Goal: Register for event/course

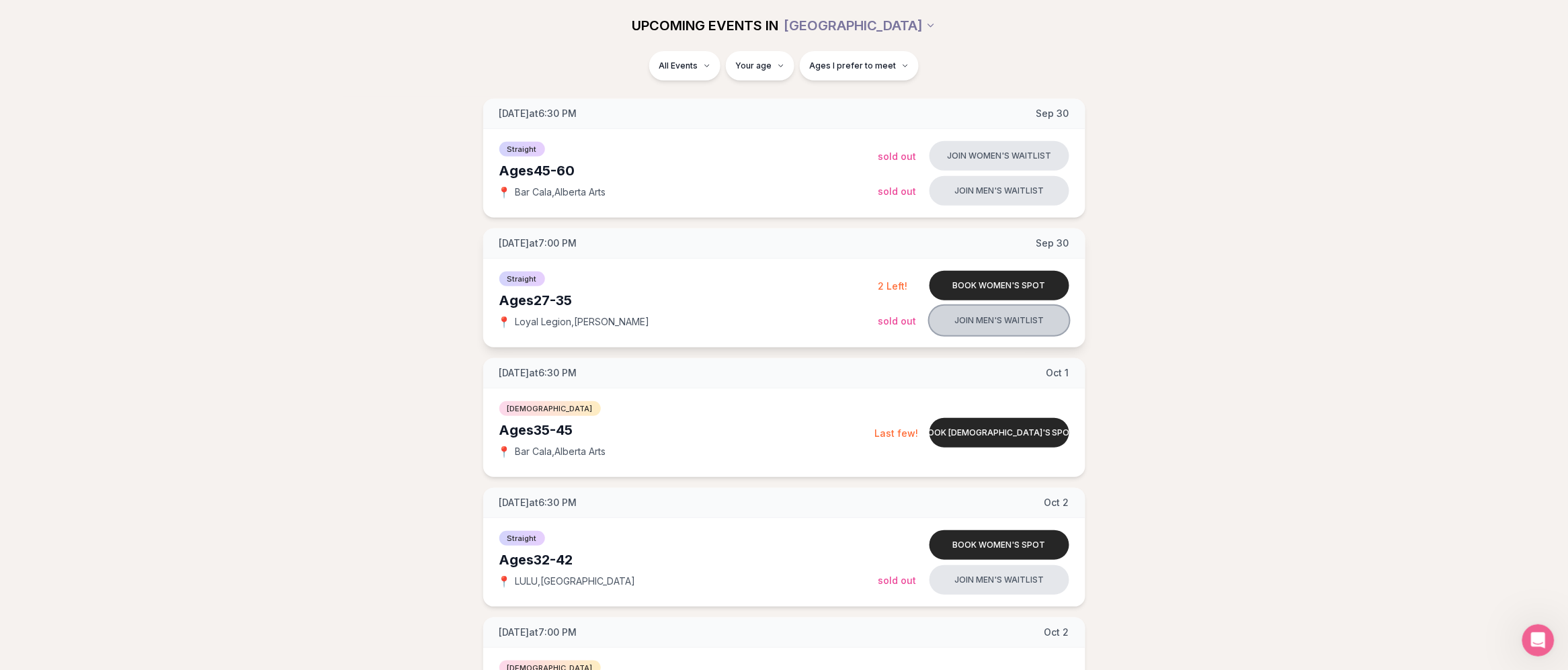
scroll to position [181, 0]
click at [982, 327] on button "Join men's waitlist" at bounding box center [1000, 321] width 140 height 30
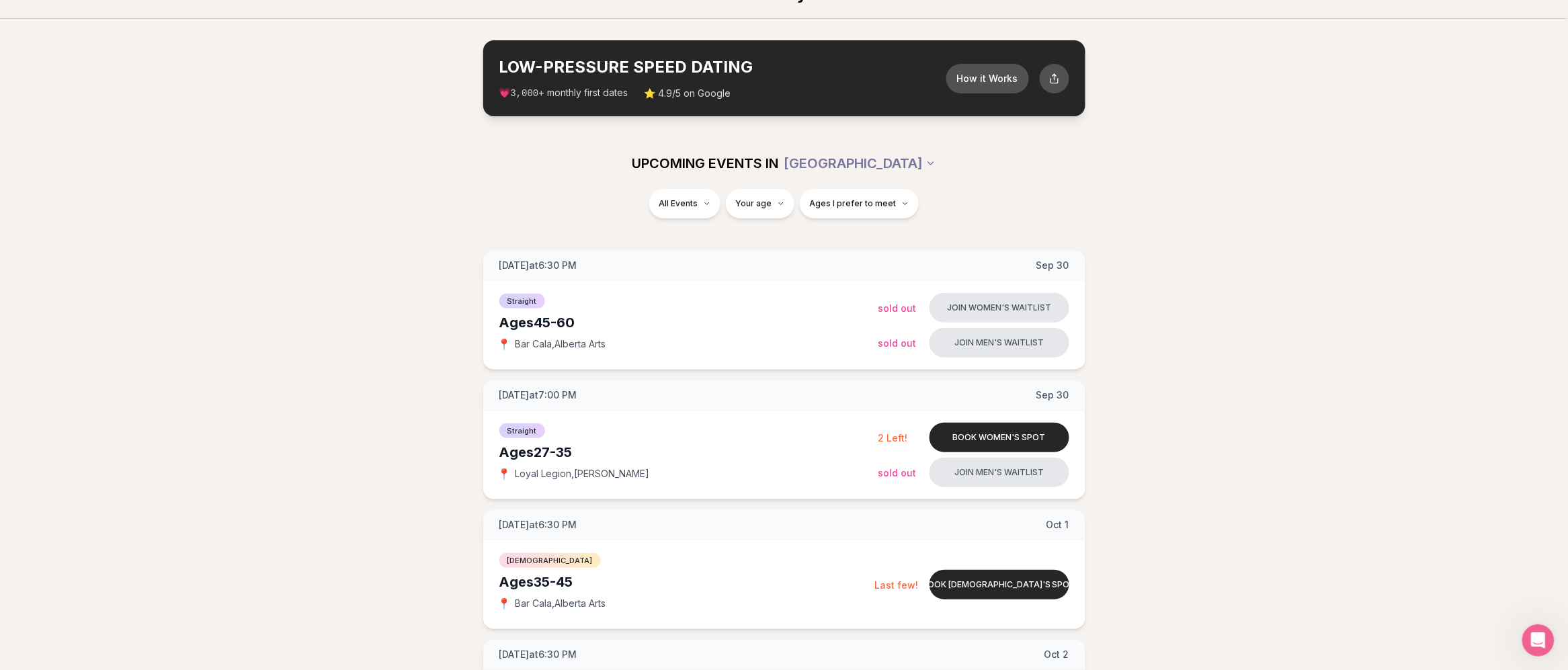
scroll to position [26, 0]
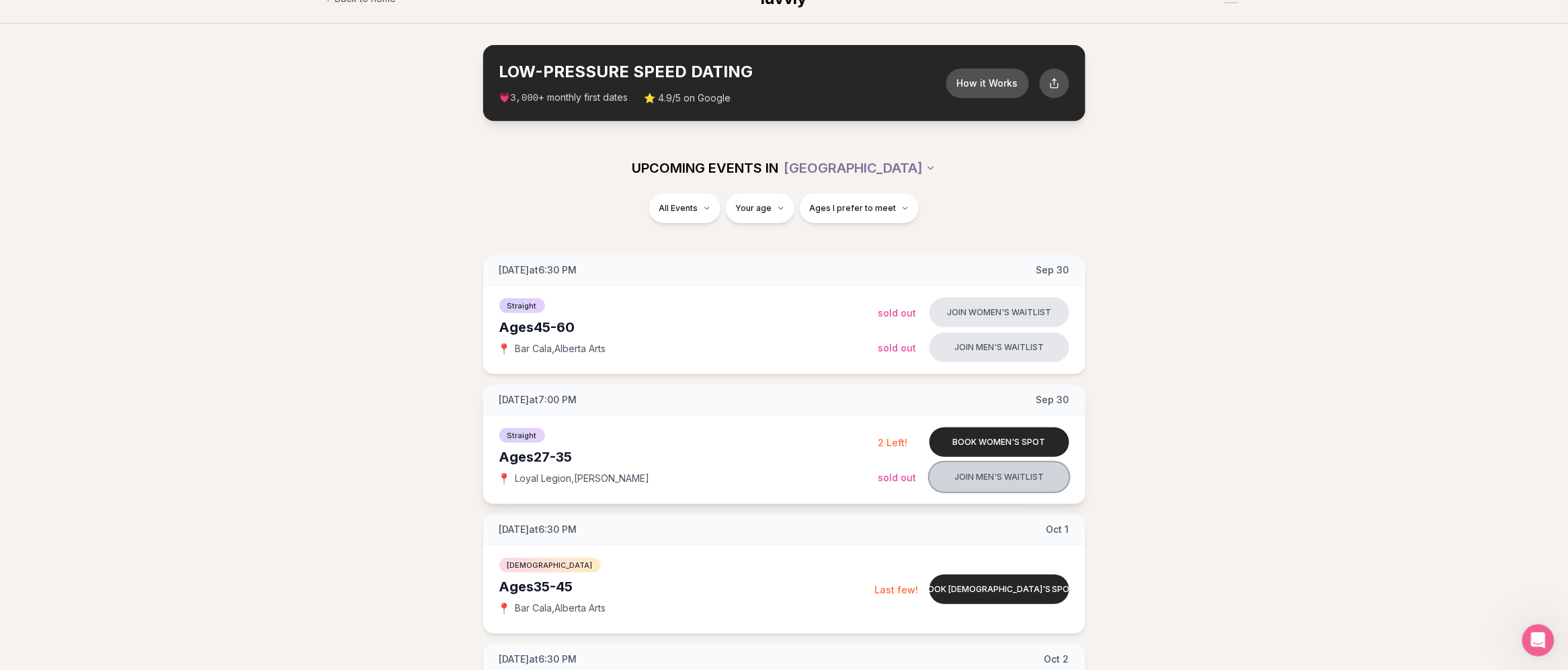
click at [977, 483] on button "Join men's waitlist" at bounding box center [1000, 477] width 140 height 30
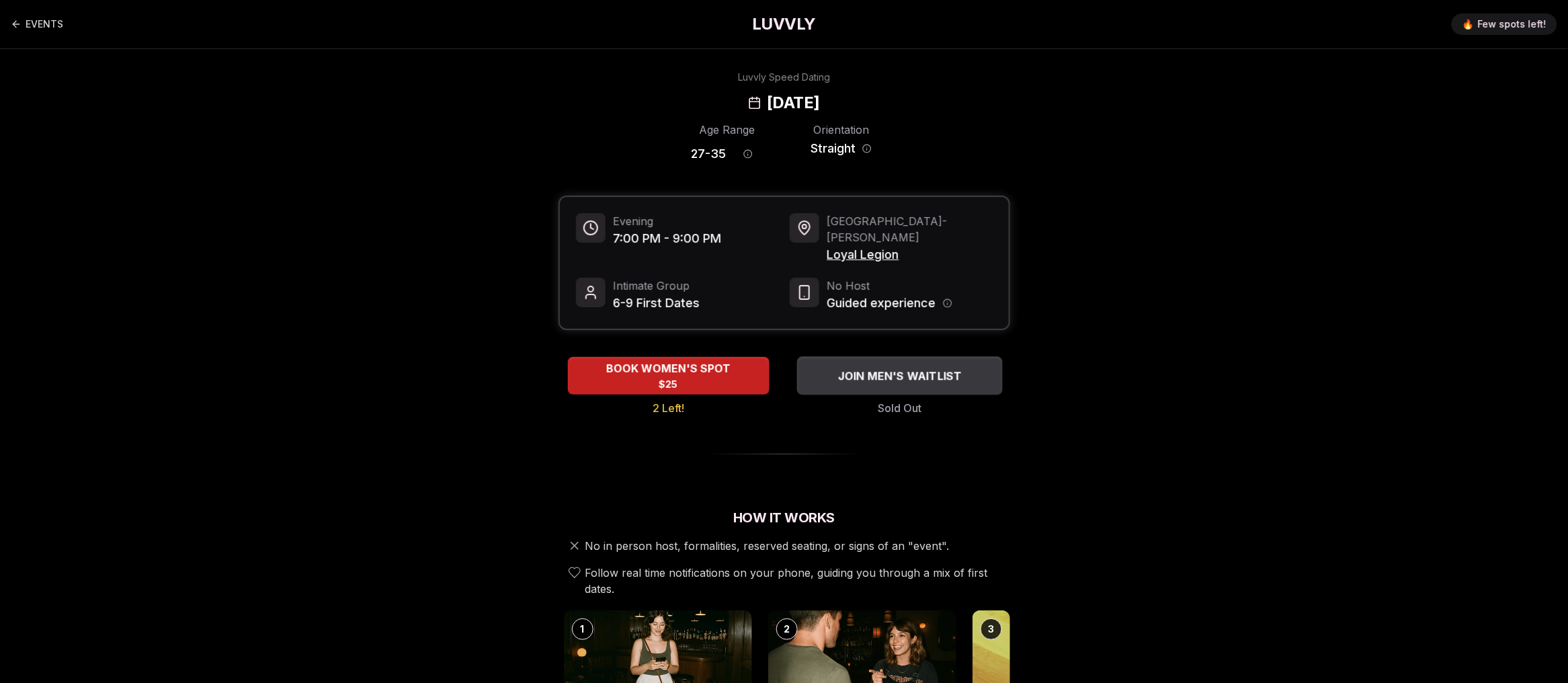
click at [923, 368] on span "JOIN MEN'S WAITLIST" at bounding box center [900, 376] width 130 height 16
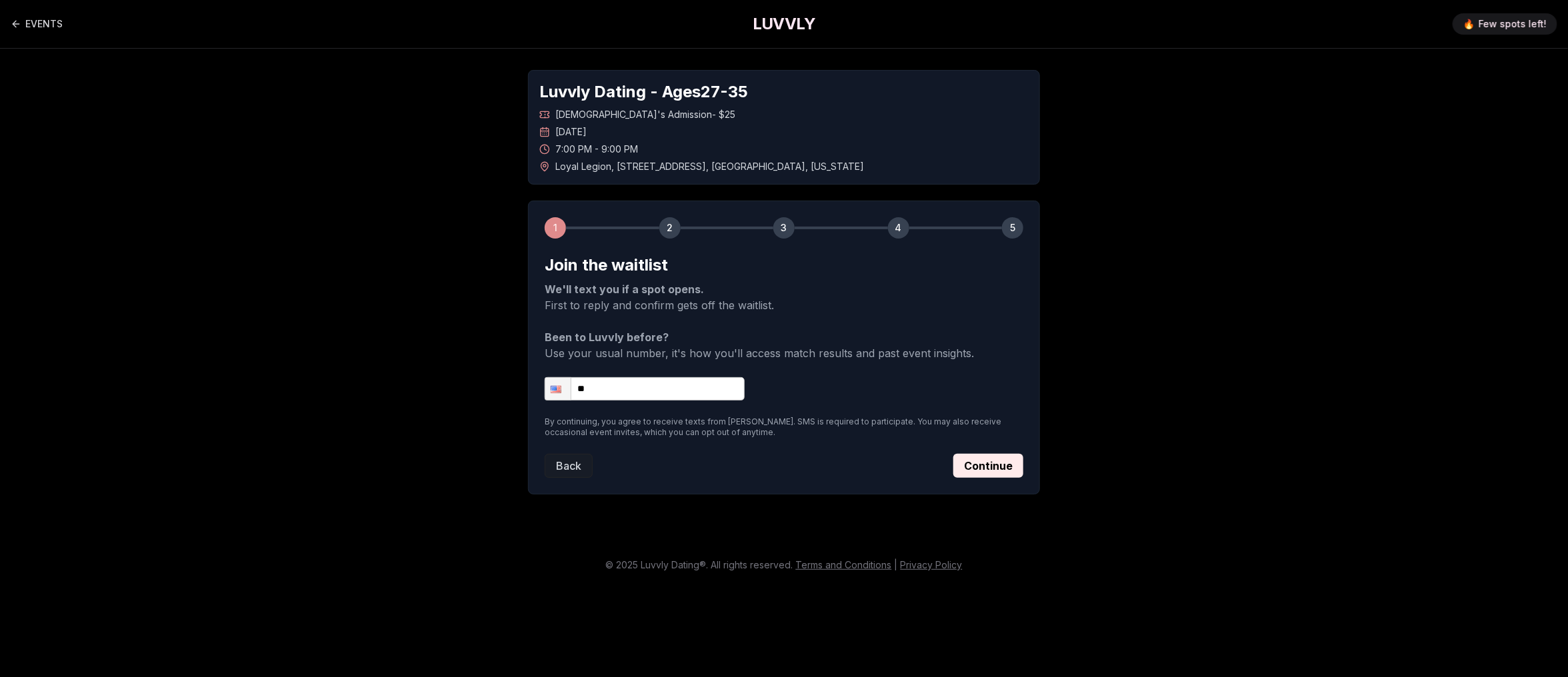
click at [642, 393] on input "**" at bounding box center [644, 388] width 200 height 23
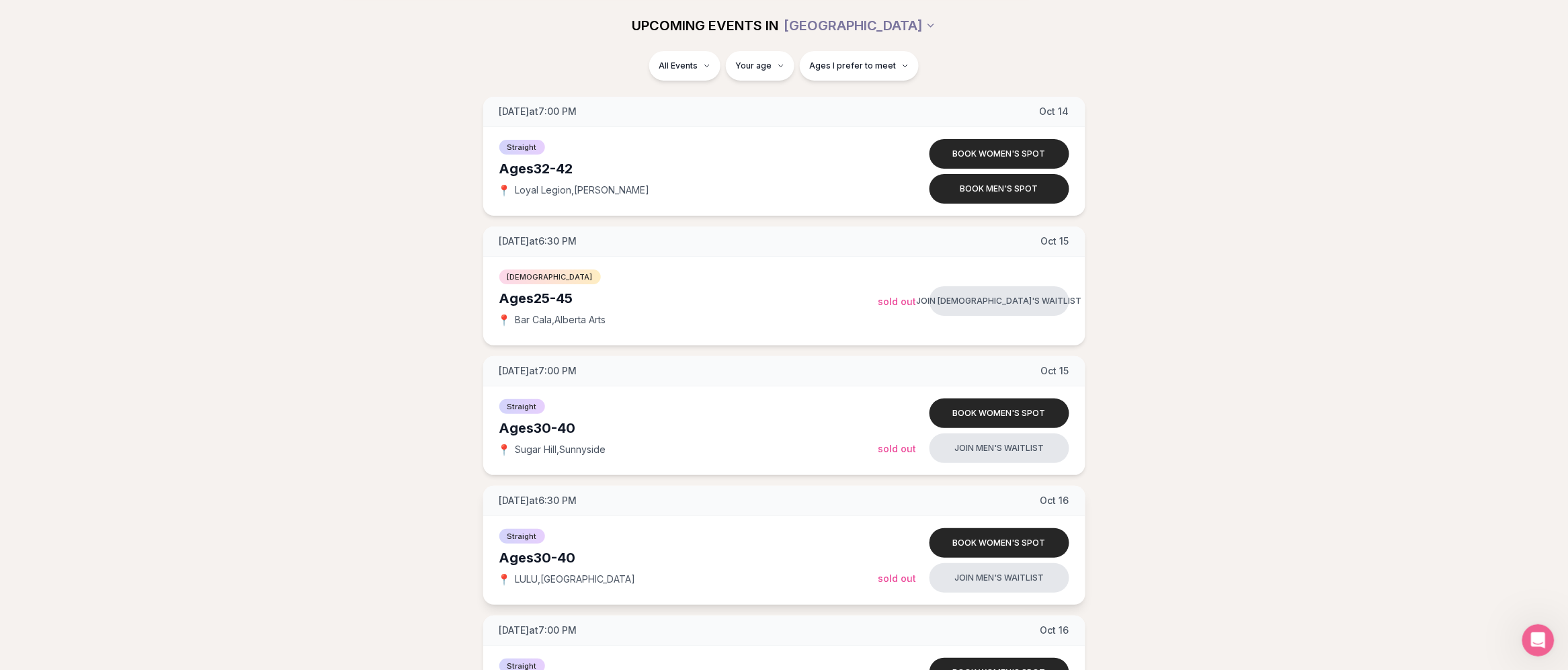
scroll to position [1970, 2]
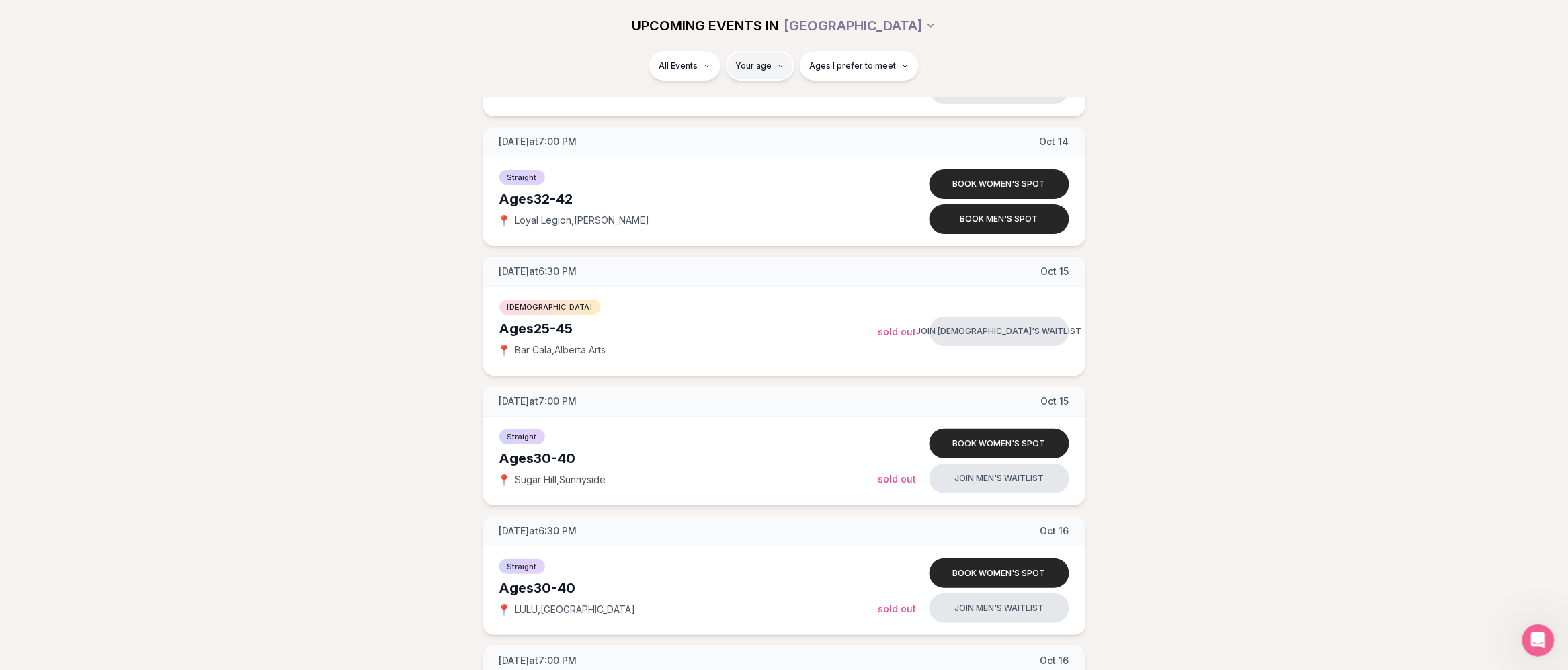
click at [770, 69] on html "Back to home luvvly LOW-PRESSURE SPEED DATING How it Works 💗 3,000 + monthly fi…" at bounding box center [784, 557] width 1568 height 5055
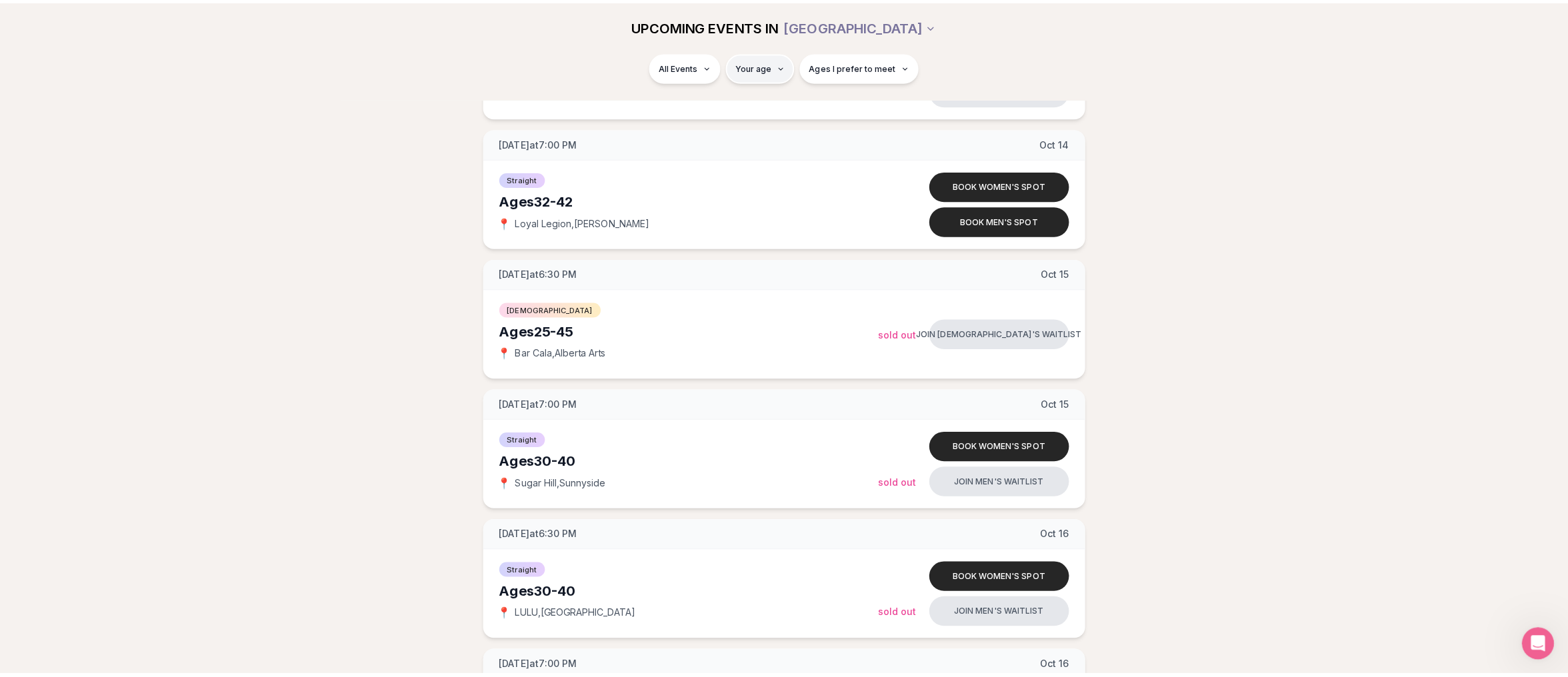
scroll to position [1953, 0]
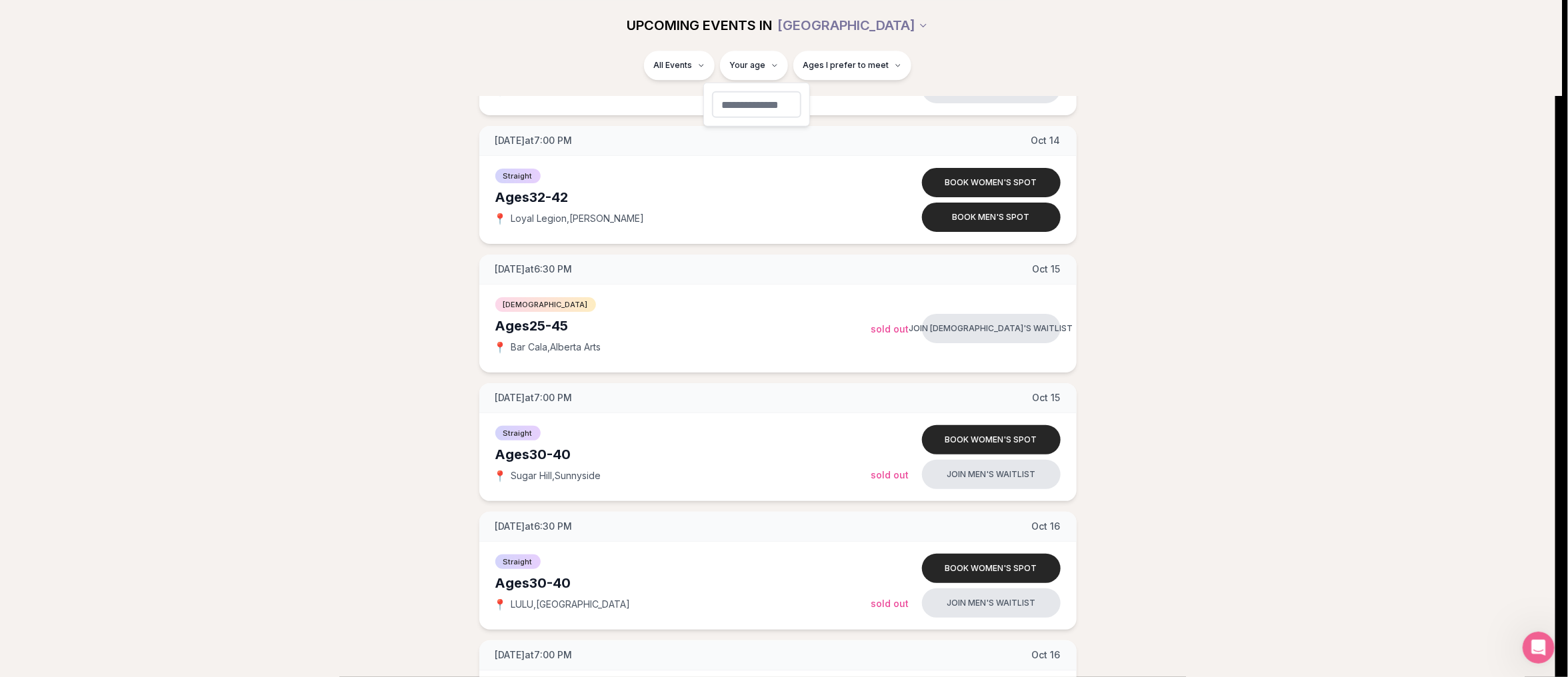
type input "**"
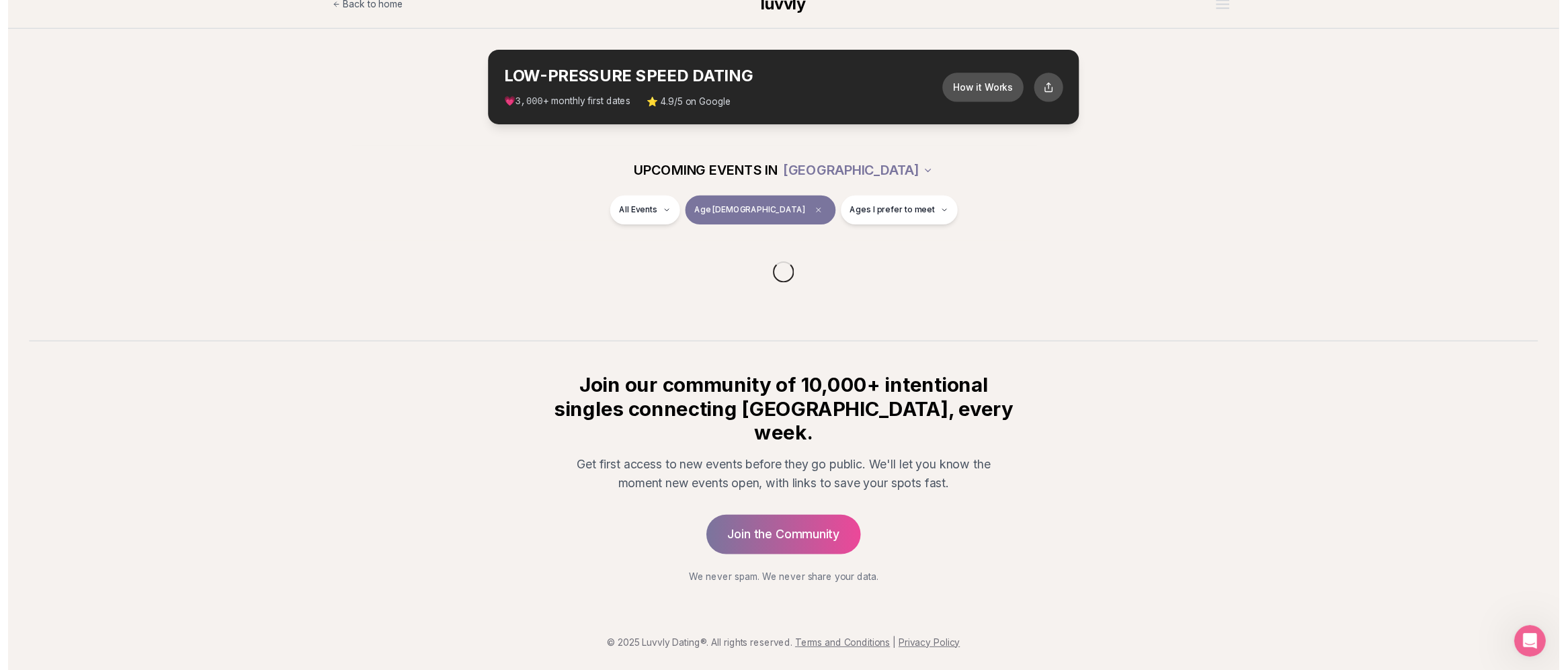
scroll to position [0, 0]
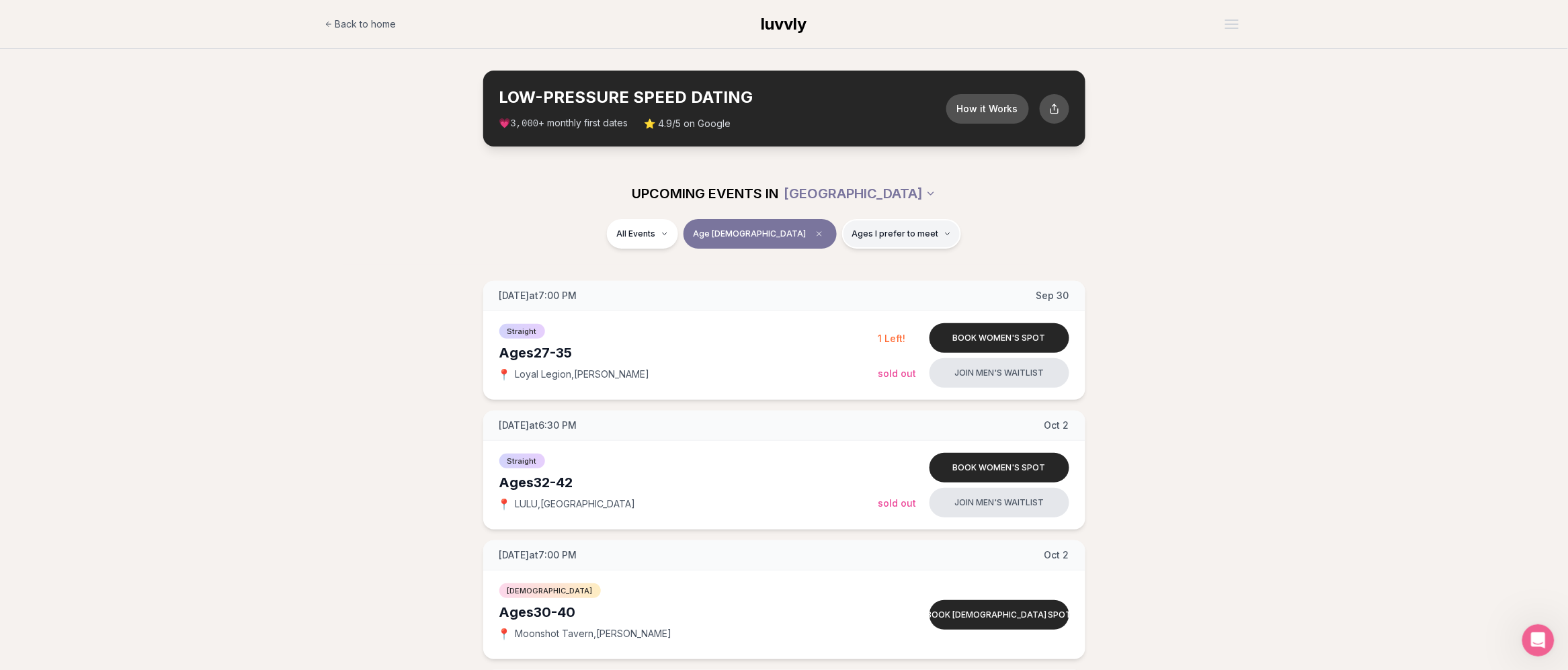
click at [893, 227] on button "Ages I prefer to meet" at bounding box center [902, 234] width 119 height 30
click at [804, 263] on button "Younger than me" at bounding box center [805, 267] width 11 height 11
click at [807, 282] on button "Around my age" at bounding box center [805, 286] width 11 height 11
click at [999, 242] on div "All Events Age [DEMOGRAPHIC_DATA] Younger + Same age" at bounding box center [784, 237] width 753 height 35
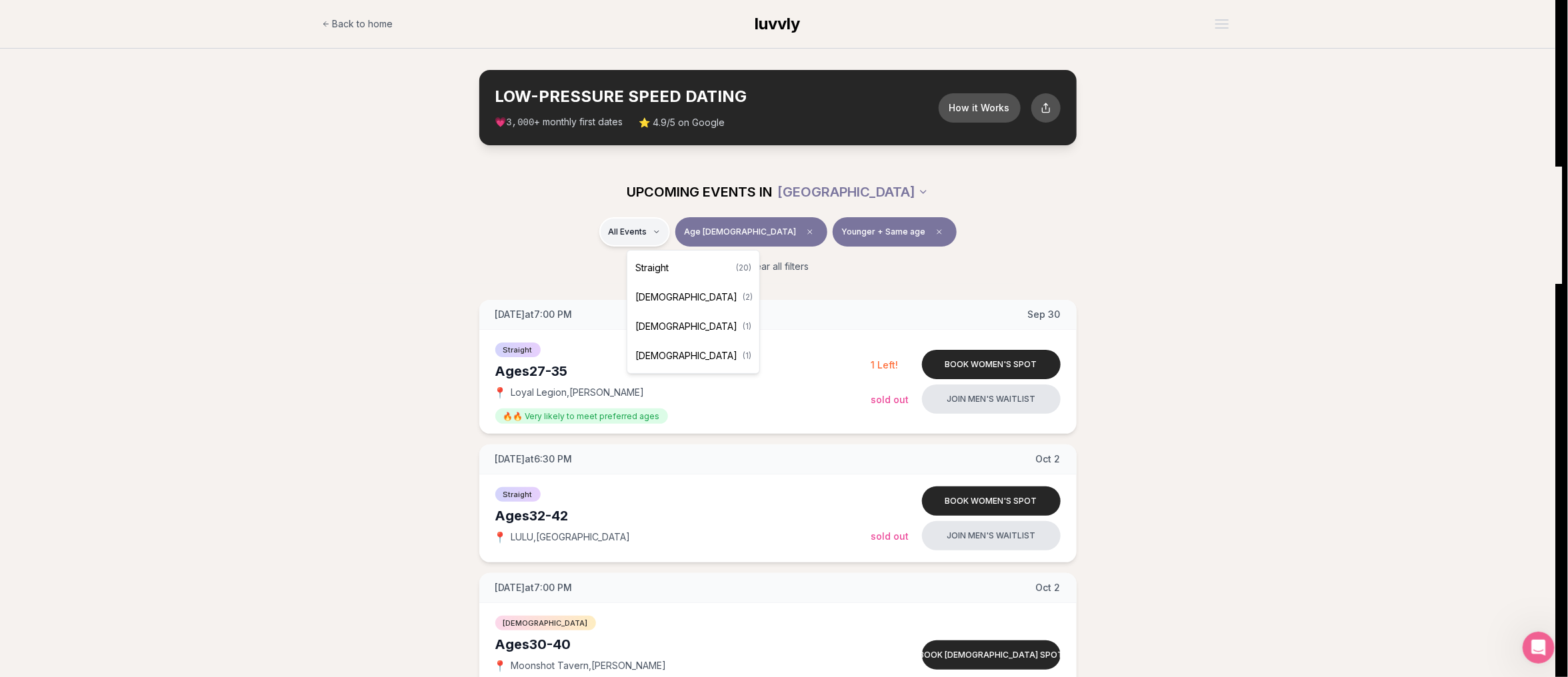
click at [679, 264] on div "Straight ( 20 )" at bounding box center [693, 268] width 127 height 30
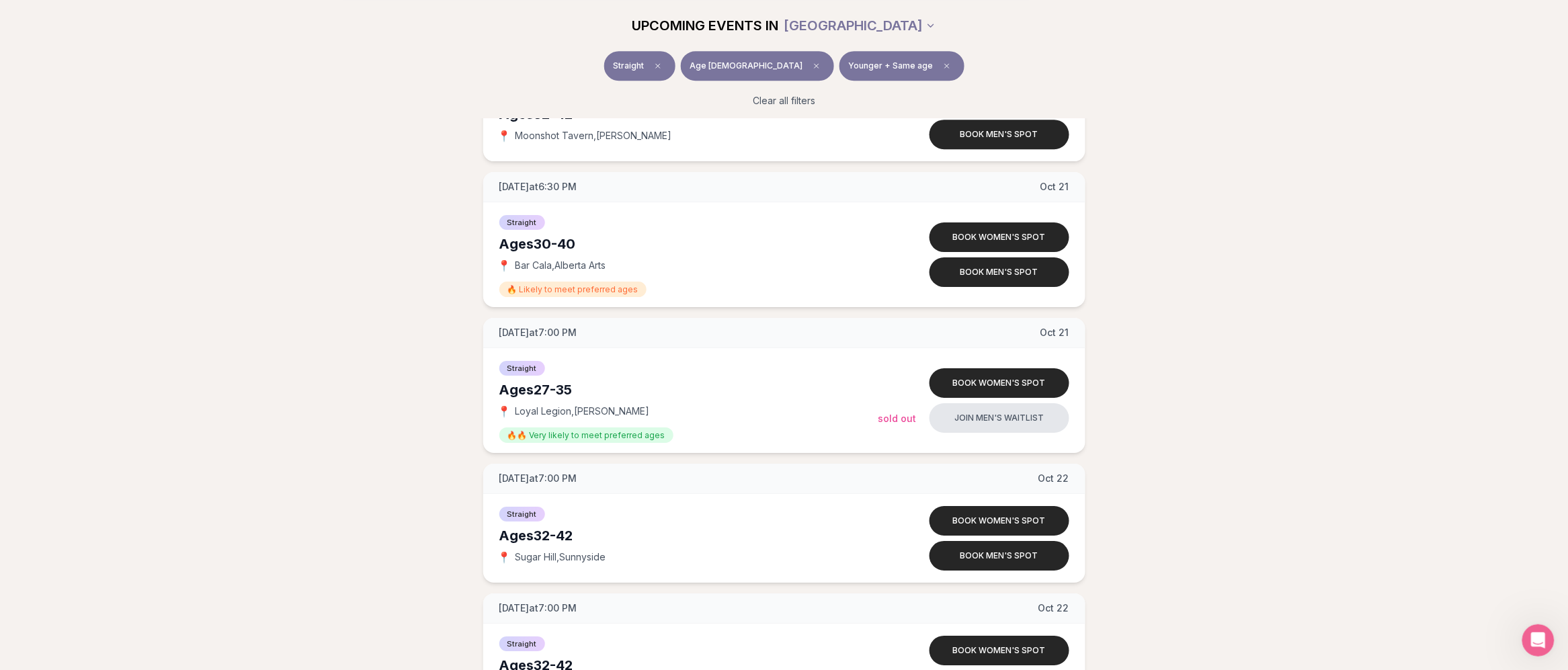
scroll to position [1680, 0]
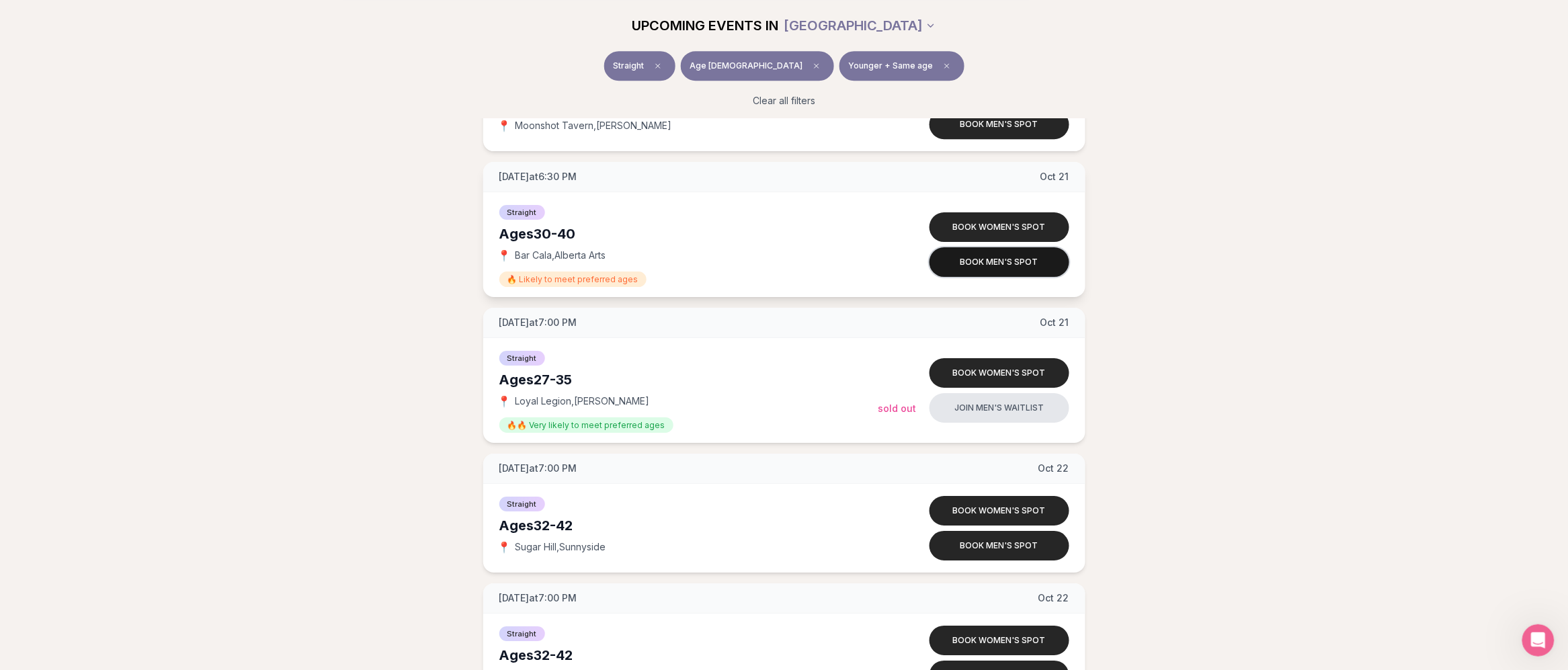
click at [1012, 256] on button "Book men's spot" at bounding box center [1000, 263] width 140 height 30
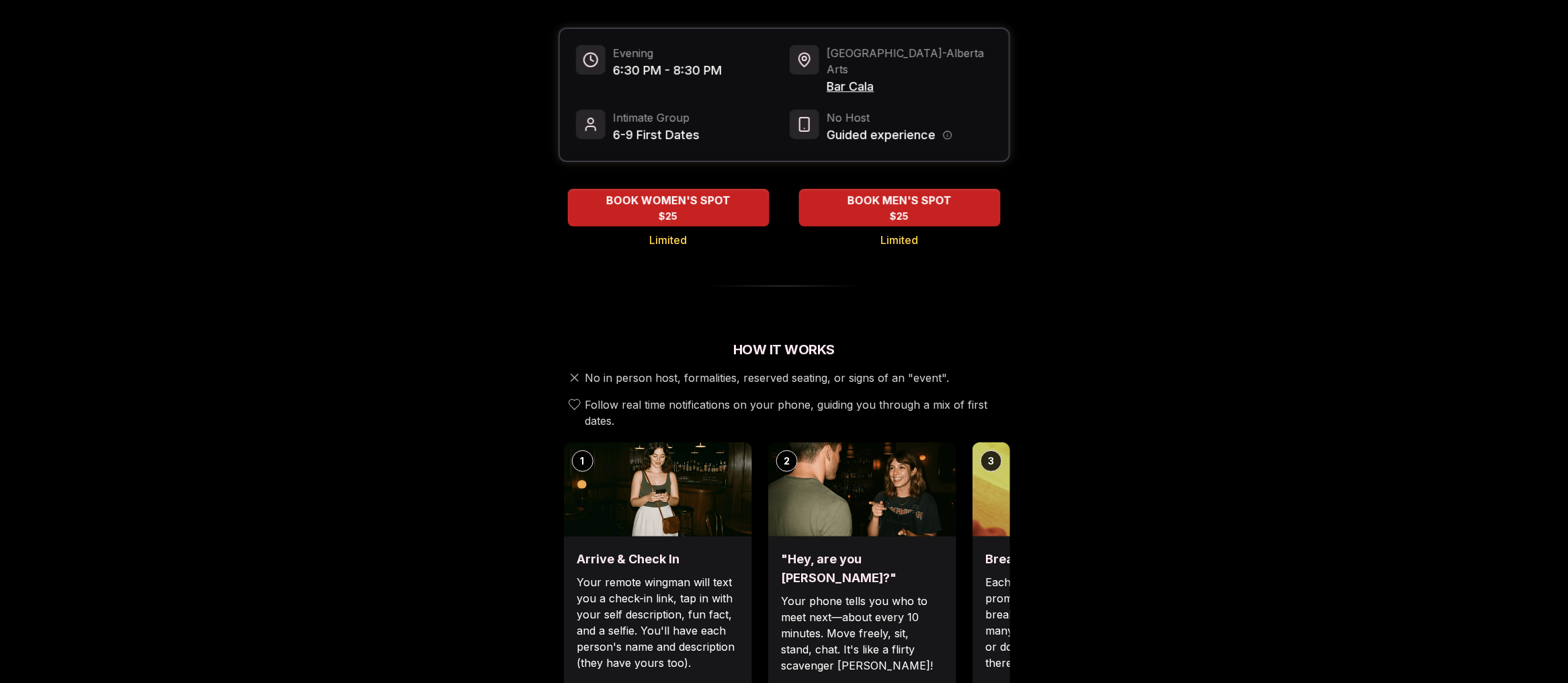
scroll to position [252, 0]
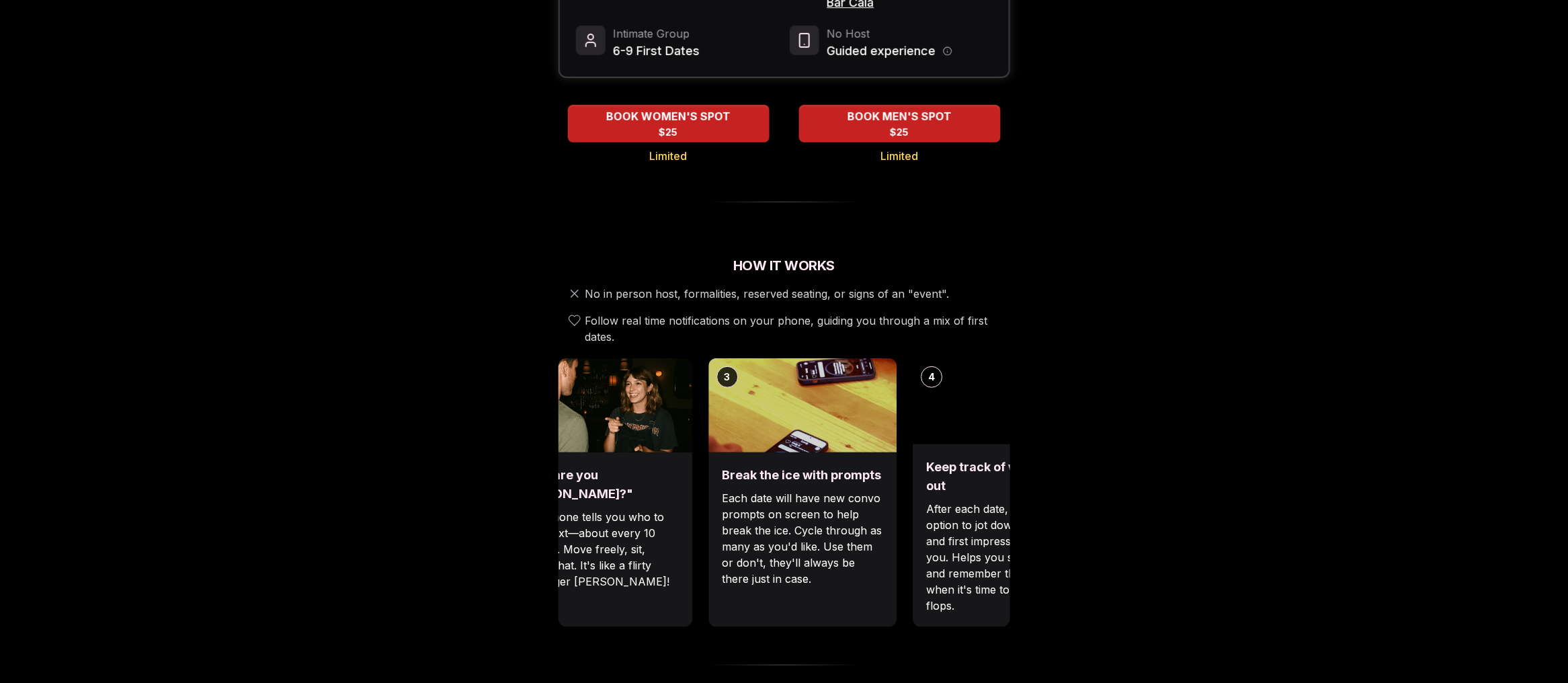
click at [616, 546] on p "Your phone tells you who to meet next—about every 10 minutes. Move freely, sit,…" at bounding box center [598, 549] width 161 height 81
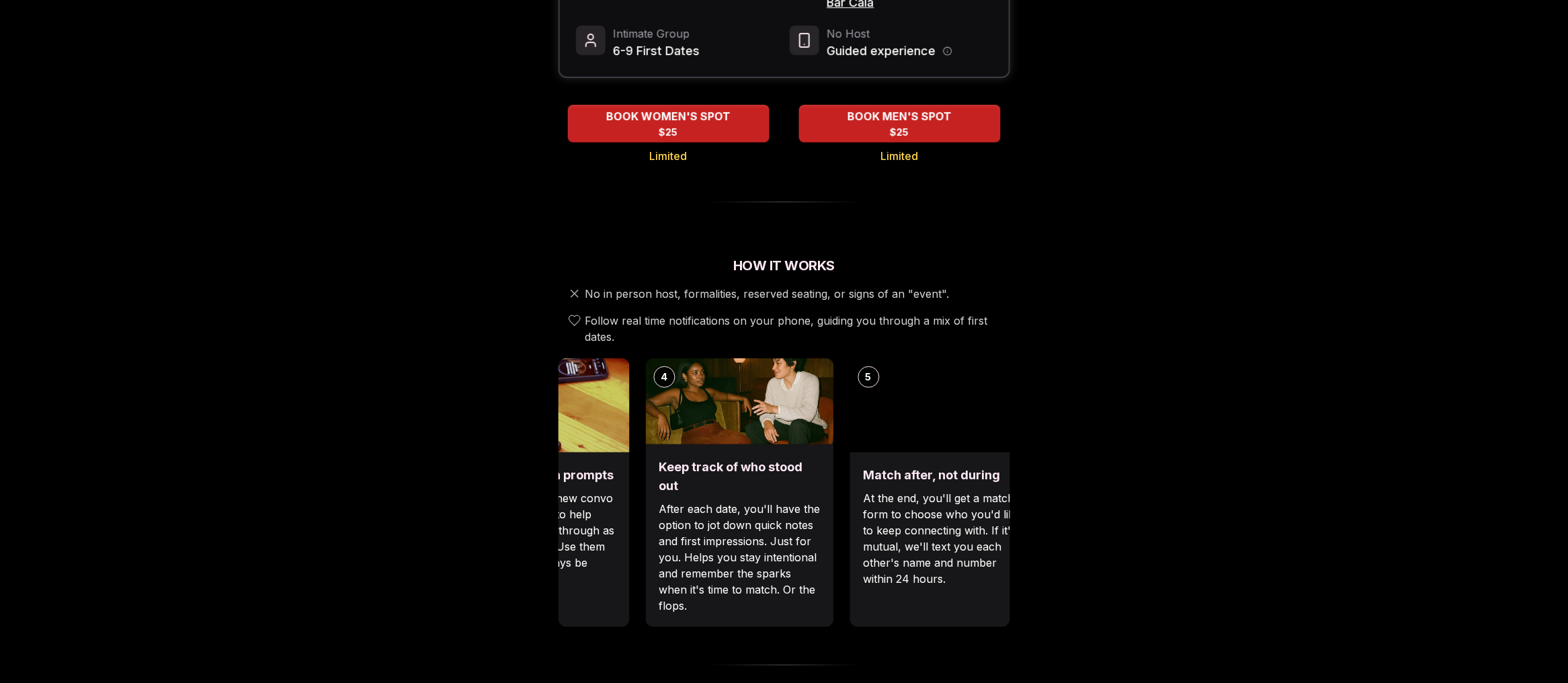
click at [595, 532] on p "Each date will have new convo prompts on screen to help break the ice. Cycle th…" at bounding box center [535, 538] width 161 height 97
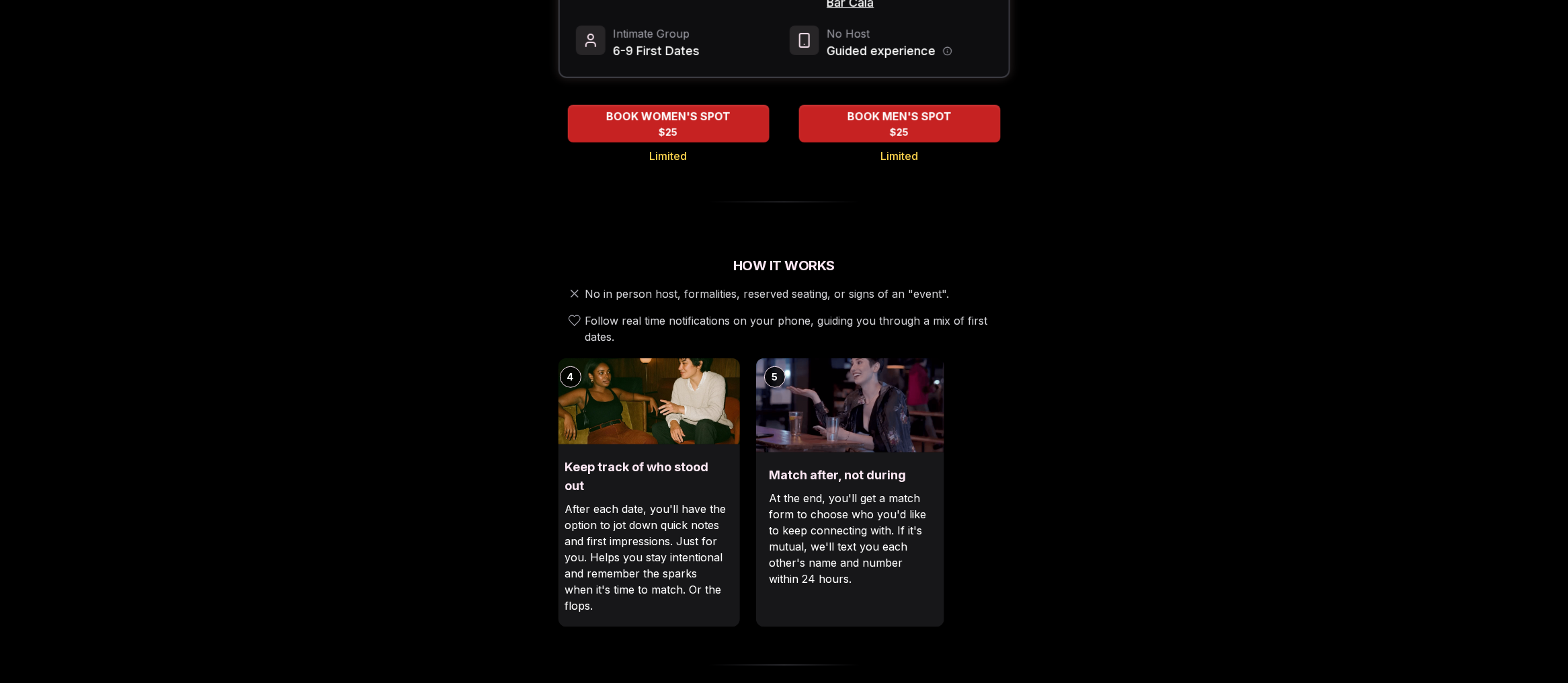
click at [606, 501] on p "After each date, you'll have the option to jot down quick notes and first impre…" at bounding box center [646, 557] width 161 height 113
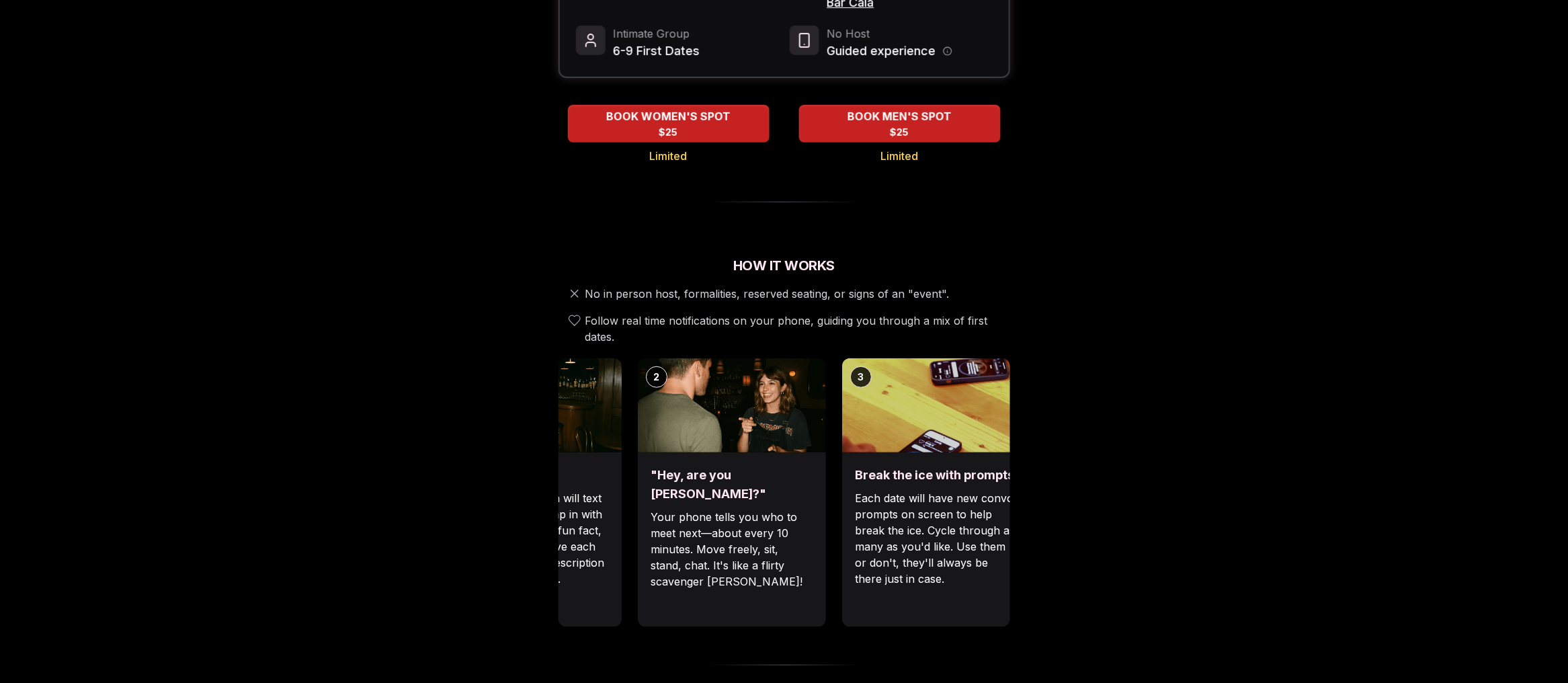
click at [1215, 535] on div "Luvvly Speed Dating [DATE] Age Range 30 - 40 Orientation Straight Evening 6:30 …" at bounding box center [784, 654] width 920 height 1671
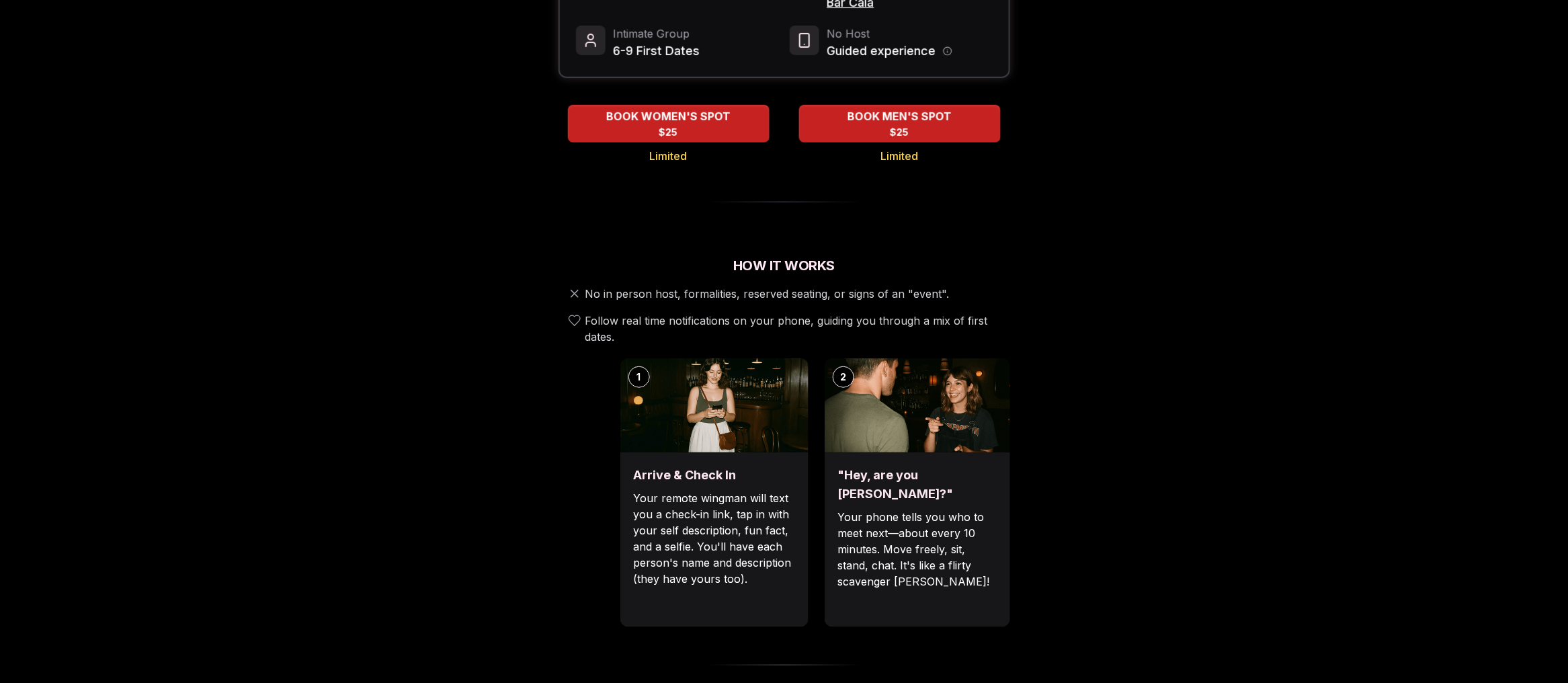
click at [834, 523] on div "1 Arrive & Check In Your remote wingman will text you a check-in link, tap in w…" at bounding box center [841, 492] width 451 height 269
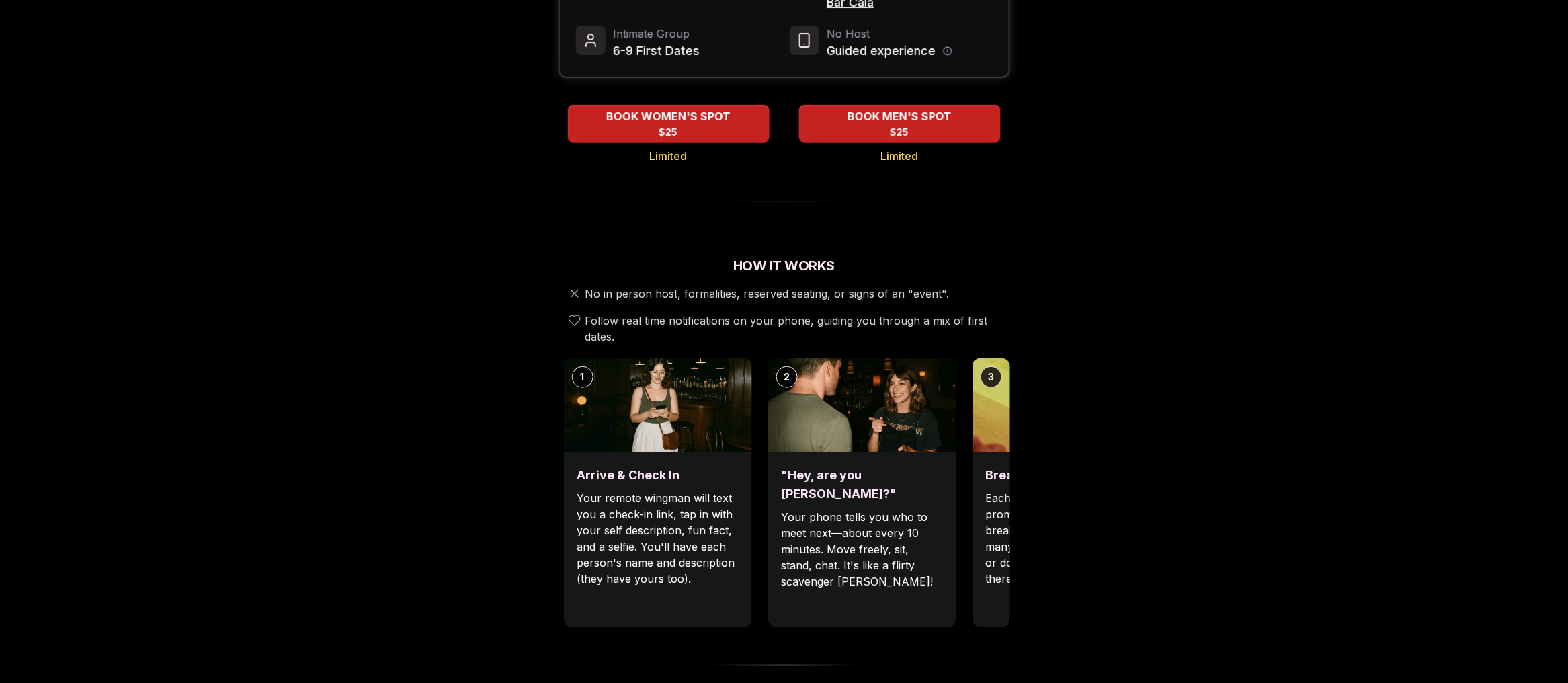
click at [644, 495] on p "Your remote wingman will text you a check-in link, tap in with your self descri…" at bounding box center [658, 538] width 161 height 97
click at [640, 401] on img at bounding box center [658, 405] width 188 height 94
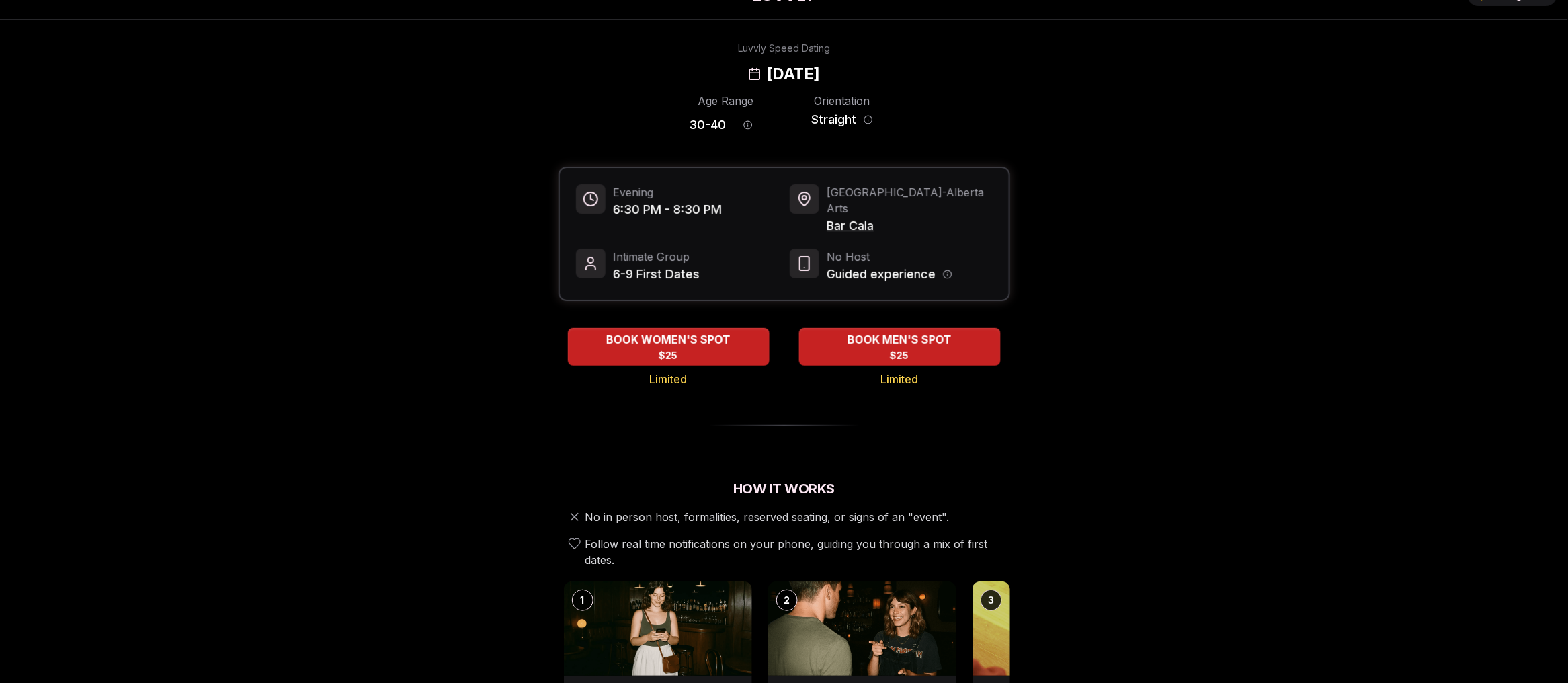
scroll to position [0, 0]
